Goal: Navigation & Orientation: Locate item on page

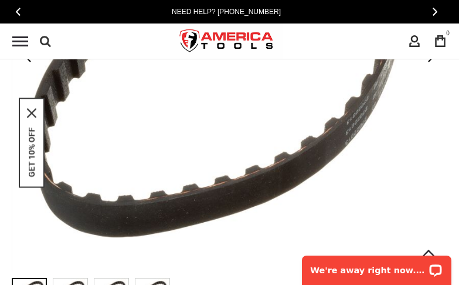
scroll to position [356, 0]
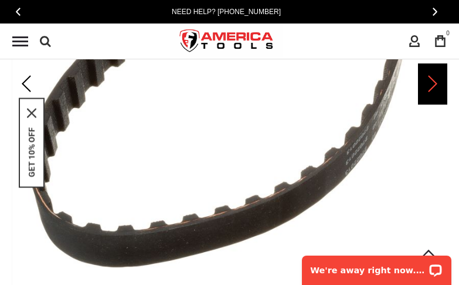
click at [428, 84] on div "Next" at bounding box center [432, 83] width 29 height 41
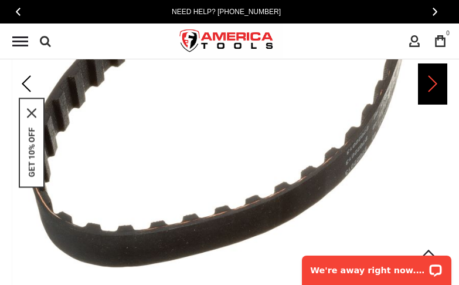
click at [428, 84] on div "Next" at bounding box center [432, 83] width 29 height 41
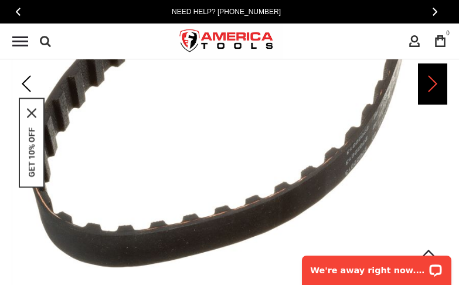
click at [428, 84] on div "Next" at bounding box center [432, 83] width 29 height 41
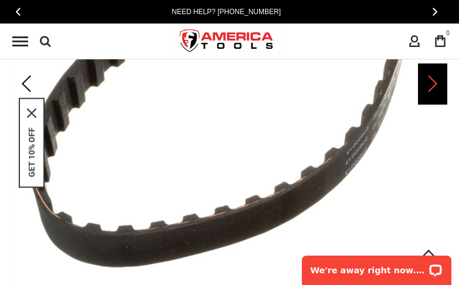
click at [428, 84] on div "Next" at bounding box center [432, 83] width 29 height 41
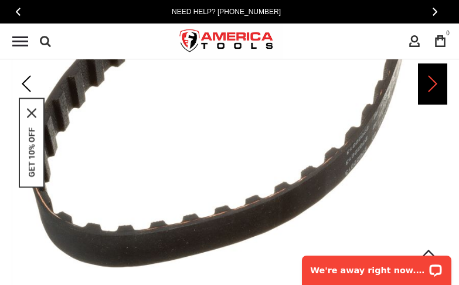
click at [428, 84] on div "Next" at bounding box center [432, 83] width 29 height 41
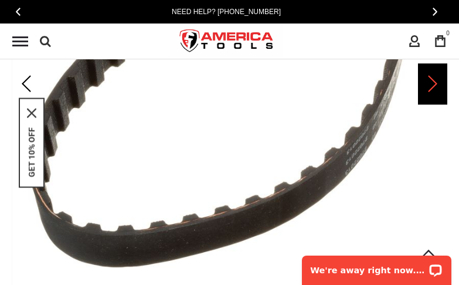
click at [428, 84] on div "Next" at bounding box center [432, 83] width 29 height 41
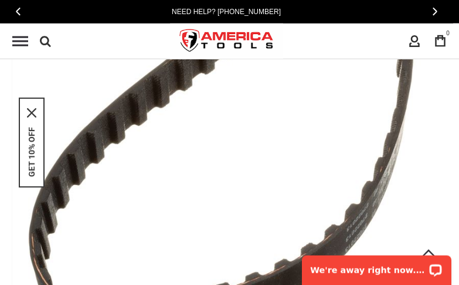
scroll to position [211, 0]
